Goal: Find specific page/section: Find specific page/section

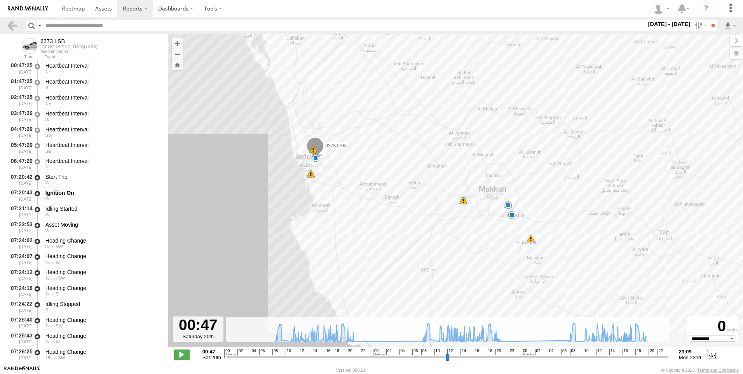
select select "**********"
drag, startPoint x: 70, startPoint y: 38, endPoint x: 40, endPoint y: 42, distance: 30.1
click at [40, 42] on div "6373 LSB [GEOGRAPHIC_DATA] (KSA) Makkah Outlet" at bounding box center [92, 45] width 152 height 17
copy div "6373 LSB"
click at [114, 23] on input "text" at bounding box center [344, 25] width 604 height 11
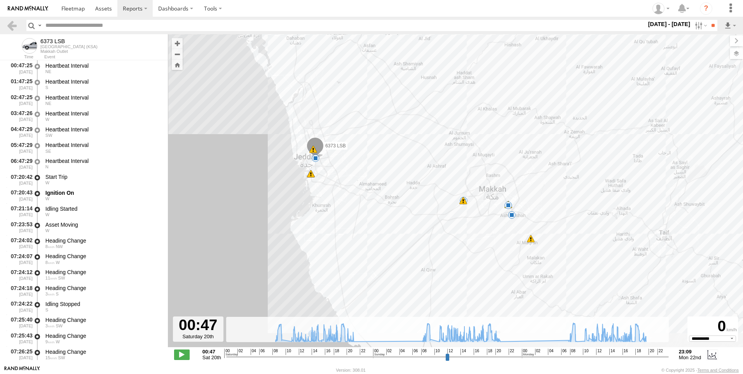
paste input "********"
type input "********"
click at [30, 8] on img at bounding box center [28, 8] width 40 height 5
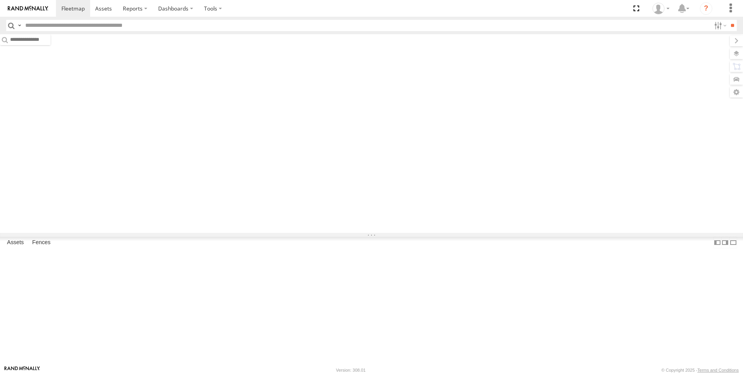
click at [113, 25] on input "text" at bounding box center [366, 25] width 689 height 11
paste input "********"
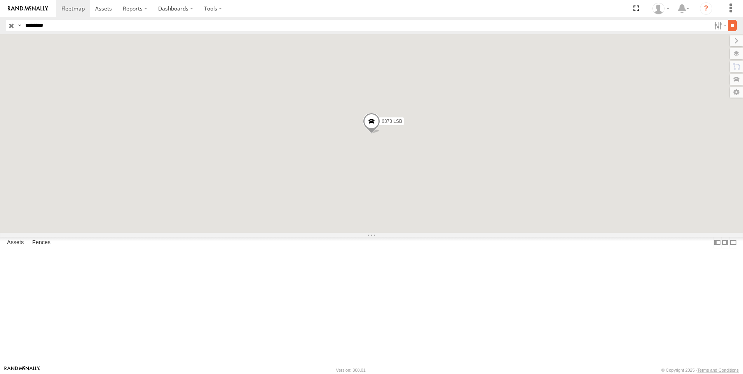
type input "********"
click at [733, 24] on input "**" at bounding box center [732, 25] width 9 height 11
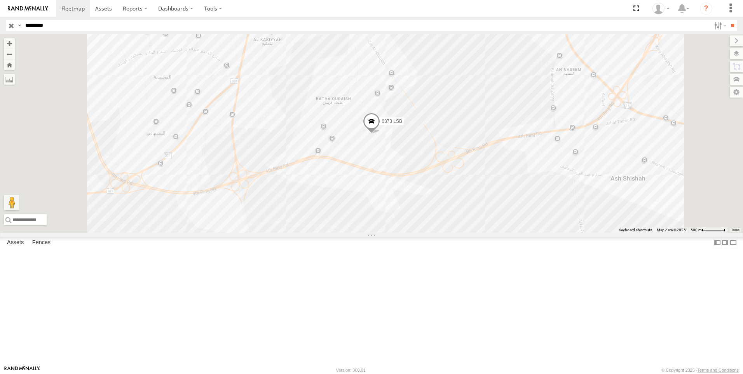
click at [0, 0] on span at bounding box center [0, 0] width 0 height 0
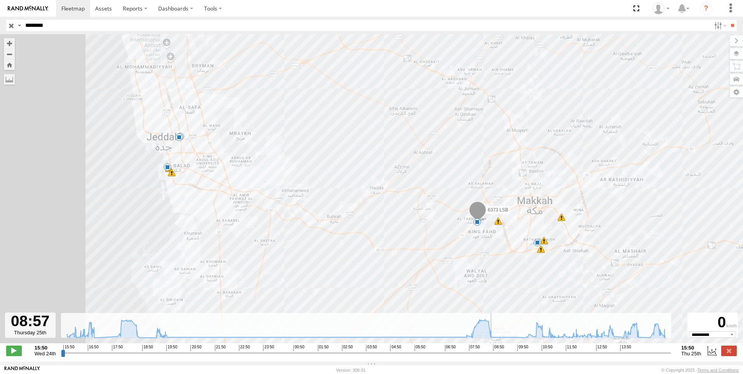
drag, startPoint x: 63, startPoint y: 358, endPoint x: 495, endPoint y: 367, distance: 431.9
click at [495, 356] on input "range" at bounding box center [366, 352] width 610 height 7
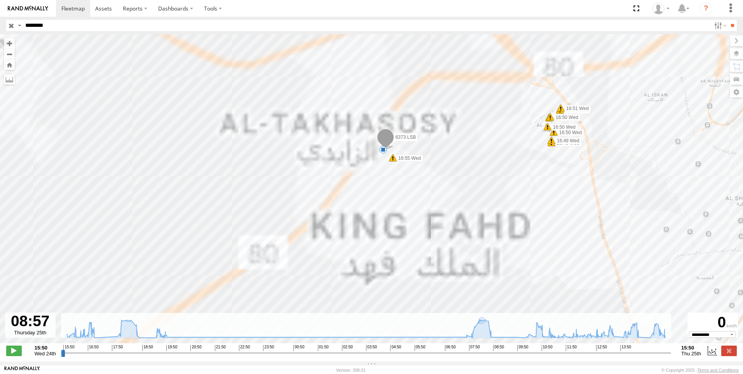
drag, startPoint x: 442, startPoint y: 219, endPoint x: 400, endPoint y: 302, distance: 93.0
click at [400, 302] on div "6373 LSB 16:10 Wed 16:17 Wed 16:32 Wed 18:53 Wed 19:27 Wed 19:28 Wed 19:55 Wed …" at bounding box center [371, 192] width 743 height 317
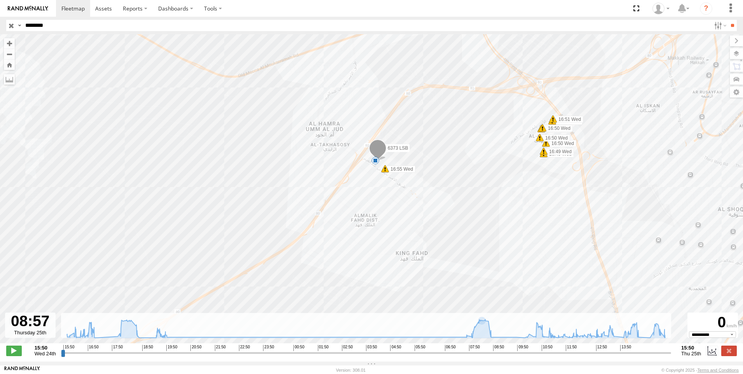
drag, startPoint x: 360, startPoint y: 196, endPoint x: 357, endPoint y: 221, distance: 25.1
click at [357, 217] on div "6373 LSB 16:10 Wed 16:17 Wed 16:32 Wed 18:53 Wed 19:27 Wed 19:28 Wed 19:55 Wed …" at bounding box center [371, 192] width 743 height 317
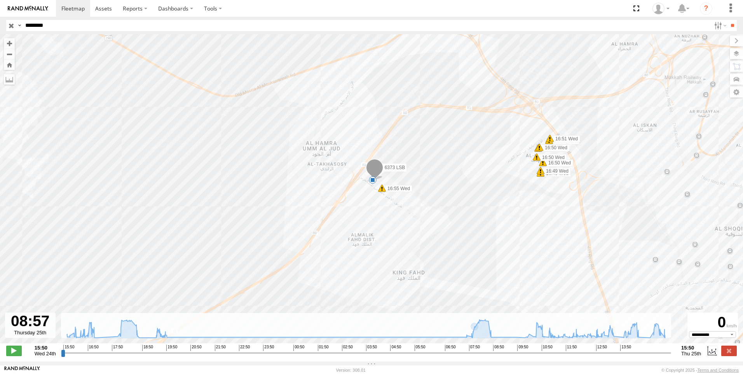
click at [496, 356] on input "range" at bounding box center [366, 352] width 610 height 7
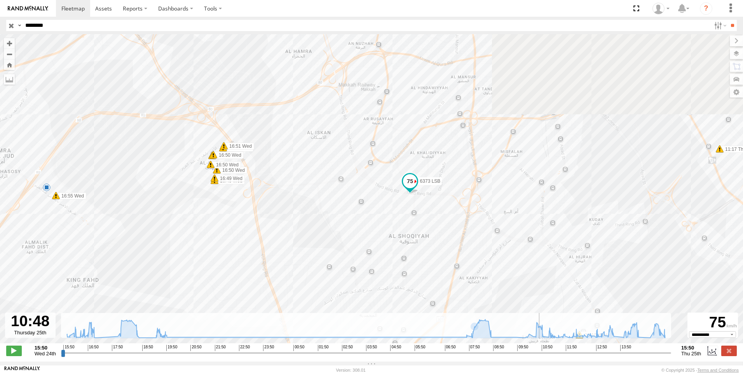
drag, startPoint x: 496, startPoint y: 358, endPoint x: 541, endPoint y: 365, distance: 46.0
click at [541, 356] on input "range" at bounding box center [366, 352] width 610 height 7
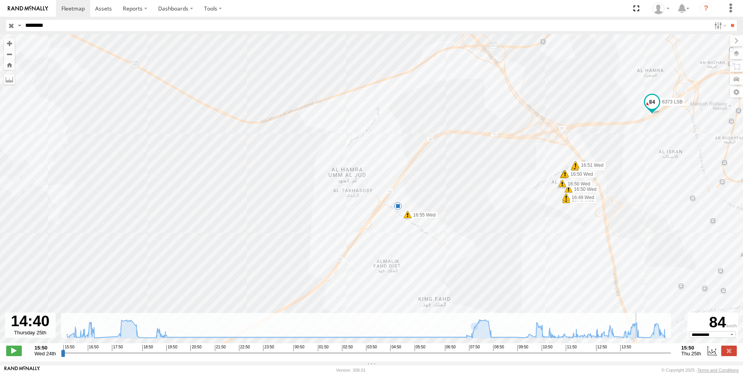
drag, startPoint x: 543, startPoint y: 357, endPoint x: 640, endPoint y: 370, distance: 97.3
click at [640, 356] on input "range" at bounding box center [366, 352] width 610 height 7
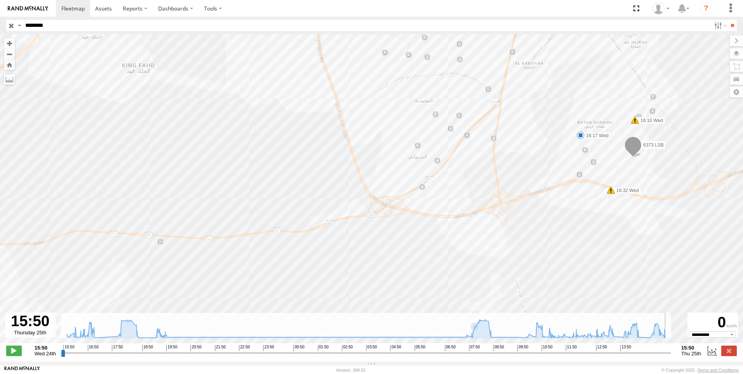
drag, startPoint x: 640, startPoint y: 359, endPoint x: 670, endPoint y: 329, distance: 42.3
type input "**********"
click at [671, 356] on input "range" at bounding box center [366, 352] width 610 height 7
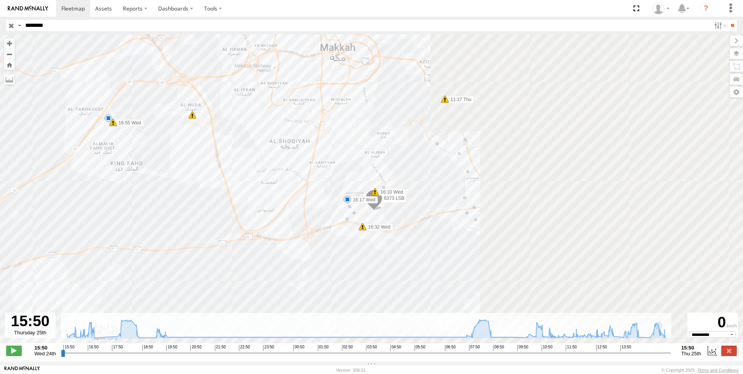
drag, startPoint x: 411, startPoint y: 160, endPoint x: 231, endPoint y: 182, distance: 181.3
click at [231, 182] on div "6373 LSB 16:10 Wed 16:17 Wed 16:32 Wed 18:53 Wed 19:27 Wed 19:28 Wed 19:55 Wed …" at bounding box center [371, 192] width 743 height 317
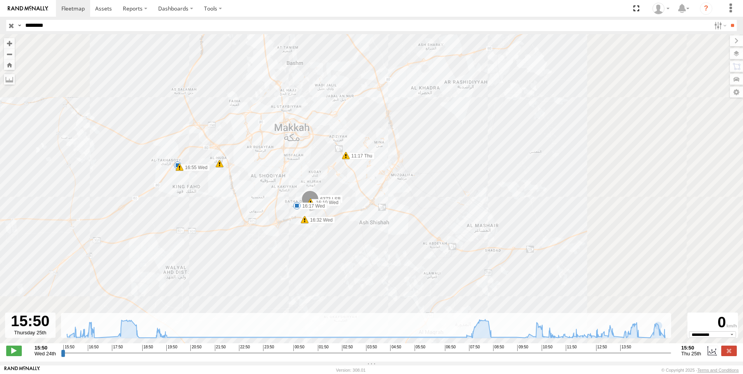
drag, startPoint x: 274, startPoint y: 165, endPoint x: 261, endPoint y: 183, distance: 22.5
click at [261, 183] on div "6373 LSB 16:10 Wed 16:17 Wed 16:32 Wed 18:53 Wed 19:27 Wed 19:28 Wed 19:55 Wed …" at bounding box center [371, 192] width 743 height 317
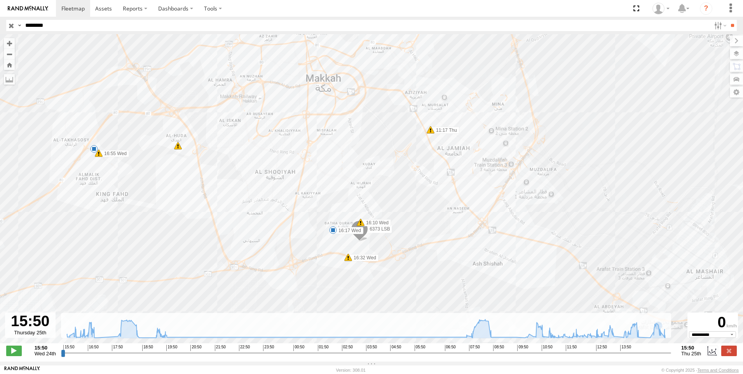
click at [14, 27] on input "button" at bounding box center [11, 25] width 10 height 11
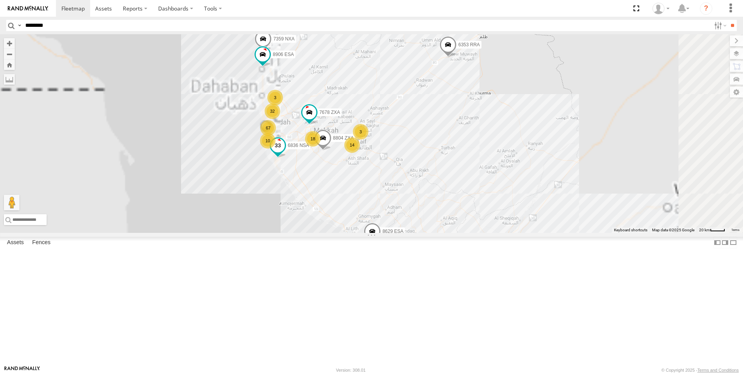
drag, startPoint x: 353, startPoint y: 227, endPoint x: 374, endPoint y: 227, distance: 20.2
click at [345, 233] on div "6353 RRA 6182 NSA 8629 ESA 10 7359 NXA 18 67 3 32 14 3 7678 ZXA 8906 ESA 8804 Z…" at bounding box center [371, 133] width 743 height 199
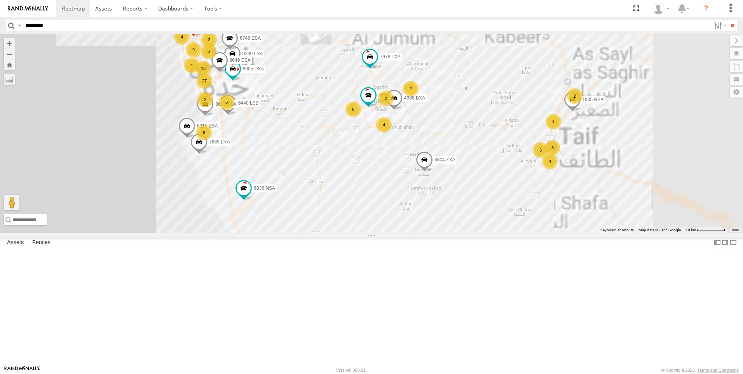
drag, startPoint x: 418, startPoint y: 240, endPoint x: 408, endPoint y: 258, distance: 20.9
click at [423, 233] on div "6353 RRA 6182 NSA 8629 ESA 7359 NXA 7678 ZXA 8906 ESA 8804 ZXA 6836 NSA 6 4 27 …" at bounding box center [371, 133] width 743 height 199
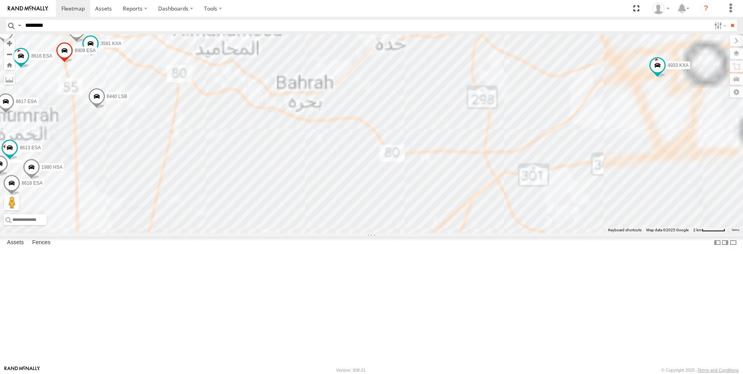
drag, startPoint x: 424, startPoint y: 215, endPoint x: 173, endPoint y: 215, distance: 251.9
click at [149, 221] on main "← Move left → Move right ↑ Move up ↓ Move down + Zoom in - Zoom out Home Jump l…" at bounding box center [371, 199] width 743 height 331
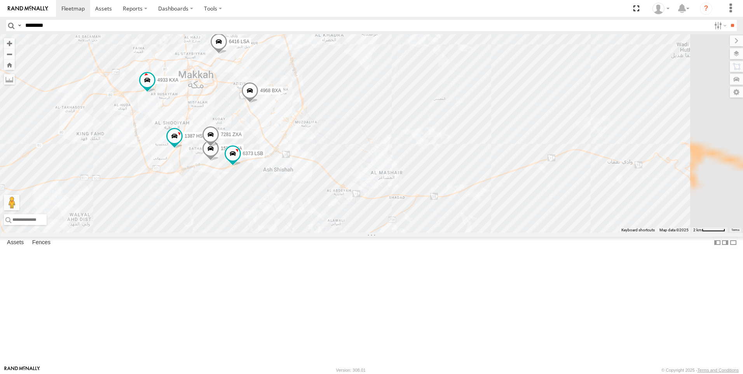
drag, startPoint x: 322, startPoint y: 195, endPoint x: 358, endPoint y: 199, distance: 35.5
click at [356, 199] on div "6353 RRA 6182 NSA 8629 ESA 7359 NXA 7678 ZXA 8906 ESA 8804 ZXA 6836 NSA 8915 ES…" at bounding box center [371, 133] width 743 height 199
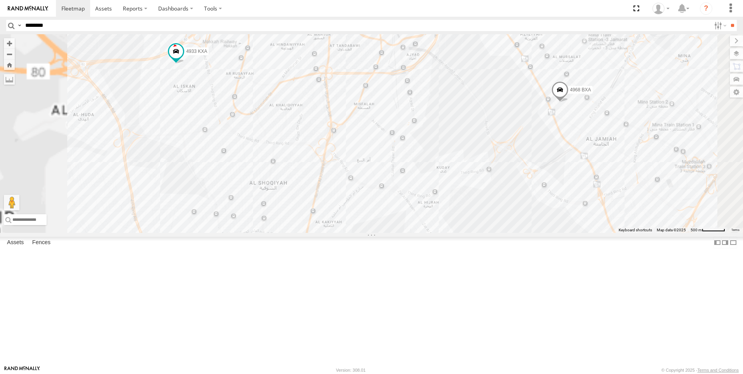
drag, startPoint x: 327, startPoint y: 178, endPoint x: 367, endPoint y: 185, distance: 39.8
click at [366, 185] on div "6353 RRA 6182 NSA 8629 ESA 7359 NXA 7678 ZXA 8906 ESA 8804 ZXA 6836 NSA 8915 ES…" at bounding box center [371, 133] width 743 height 199
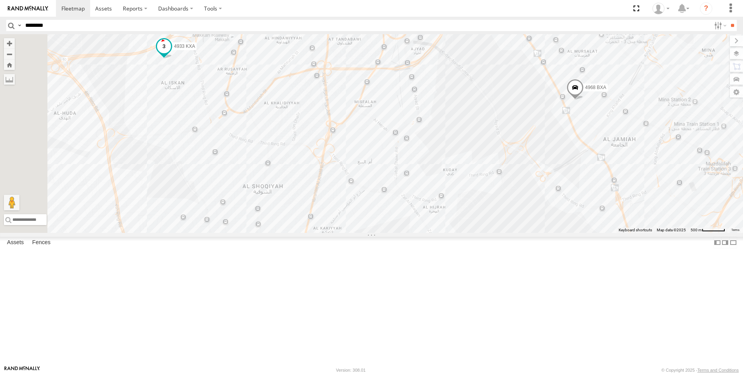
click at [171, 53] on span at bounding box center [164, 46] width 14 height 14
click at [261, 173] on div "6353 RRA 6182 NSA 8629 ESA 7359 NXA 7678 ZXA 8906 ESA 8804 ZXA 6836 NSA 8915 ES…" at bounding box center [371, 133] width 743 height 199
click at [171, 53] on span at bounding box center [164, 46] width 14 height 14
drag, startPoint x: 247, startPoint y: 90, endPoint x: 213, endPoint y: 89, distance: 33.8
click at [213, 41] on div "4933 KXA Makkah Outlet Iskan Makkah 21.4134 , 39.77429 North 3 Khalid Fayiz 15:…" at bounding box center [164, 8] width 106 height 66
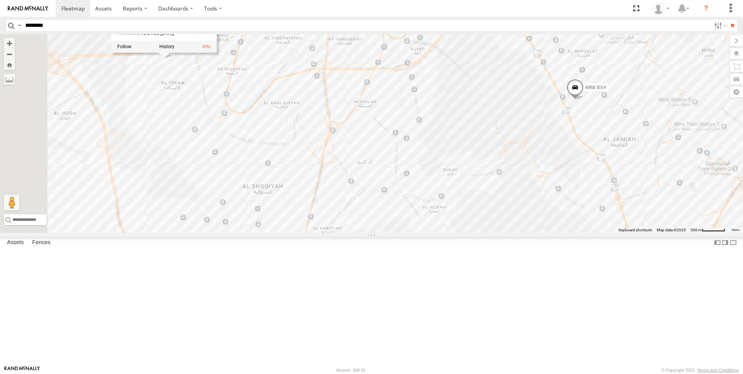
copy div "Khalid Fayiz"
drag, startPoint x: 267, startPoint y: 50, endPoint x: 239, endPoint y: 50, distance: 28.4
copy link "4933 KXA"
click at [91, 27] on input "text" at bounding box center [366, 25] width 689 height 11
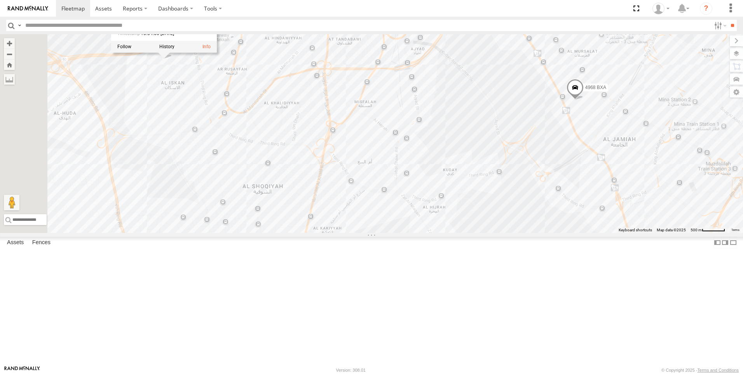
paste input "********"
type input "********"
click at [734, 26] on input "**" at bounding box center [732, 25] width 9 height 11
click at [0, 0] on span at bounding box center [0, 0] width 0 height 0
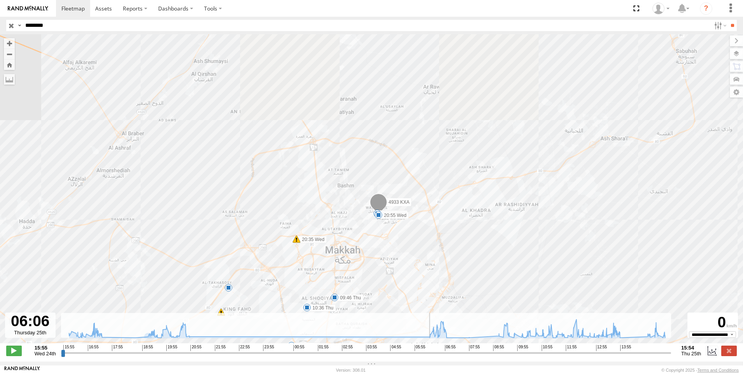
drag, startPoint x: 66, startPoint y: 357, endPoint x: 415, endPoint y: 354, distance: 349.5
click at [419, 354] on input "range" at bounding box center [366, 352] width 610 height 7
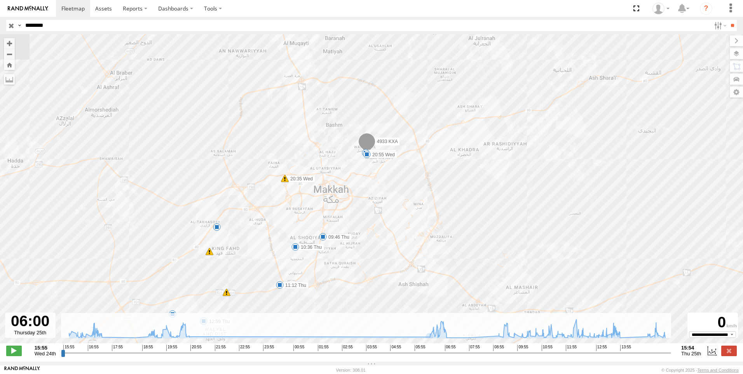
drag, startPoint x: 203, startPoint y: 157, endPoint x: 193, endPoint y: 109, distance: 49.6
click at [193, 109] on div "4933 KXA 20:35 Wed 20:46 Wed 20:55 Wed 09:46 Thu 10:36 Thu 11:12 Thu 11:59 Thu …" at bounding box center [371, 192] width 743 height 317
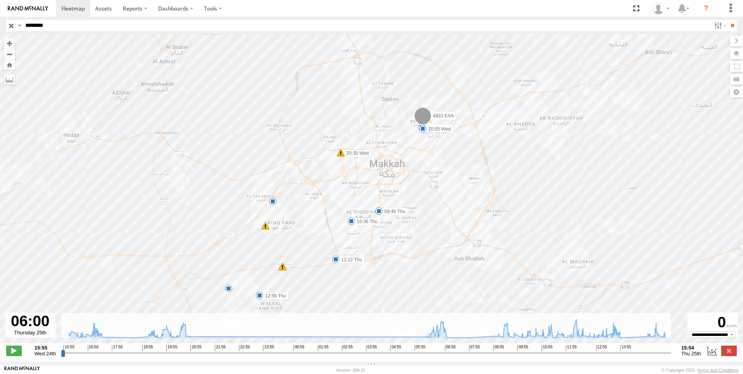
drag, startPoint x: 233, startPoint y: 148, endPoint x: 281, endPoint y: 132, distance: 50.4
click at [281, 132] on div "4933 KXA 20:35 Wed 20:46 Wed 20:55 Wed 09:46 Thu 10:36 Thu 11:12 Thu 11:59 Thu …" at bounding box center [371, 192] width 743 height 317
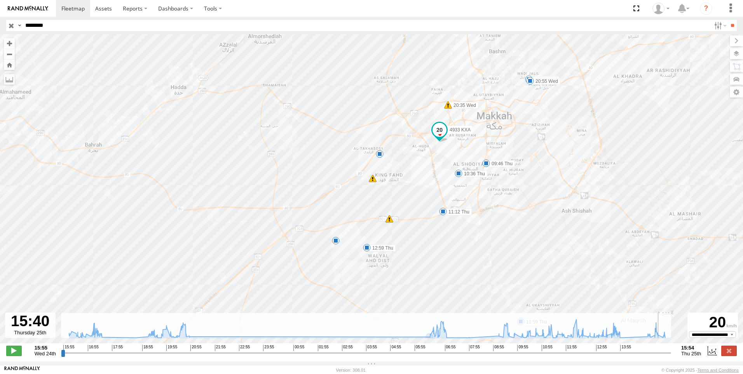
drag, startPoint x: 419, startPoint y: 355, endPoint x: 663, endPoint y: 364, distance: 244.3
click at [663, 356] on input "range" at bounding box center [366, 352] width 610 height 7
drag, startPoint x: 664, startPoint y: 357, endPoint x: 675, endPoint y: 344, distance: 17.1
type input "**********"
click at [671, 349] on input "range" at bounding box center [366, 352] width 610 height 7
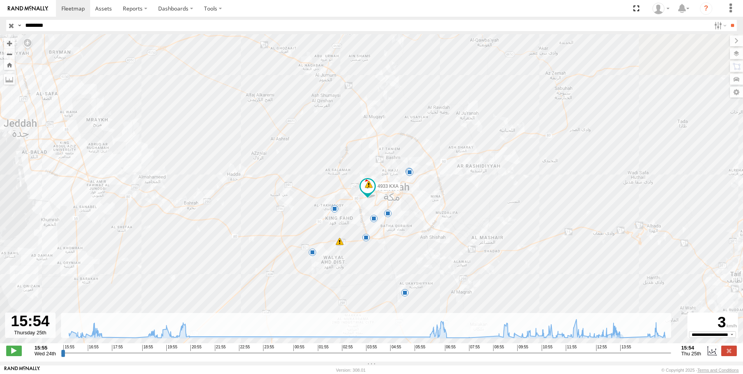
drag, startPoint x: 319, startPoint y: 206, endPoint x: 383, endPoint y: 267, distance: 88.3
click at [365, 269] on div "4933 KXA 20:35 Wed 20:46 Wed 20:55 Wed 09:46 Thu 10:36 Thu 11:12 Thu 11:59 Thu …" at bounding box center [371, 192] width 743 height 317
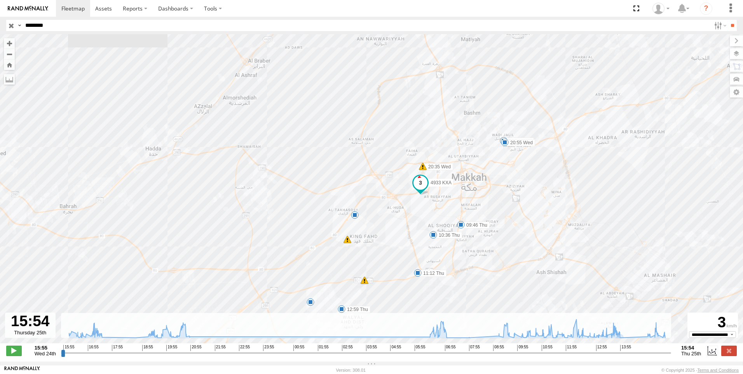
click at [49, 27] on input "********" at bounding box center [366, 25] width 689 height 11
